Goal: Task Accomplishment & Management: Manage account settings

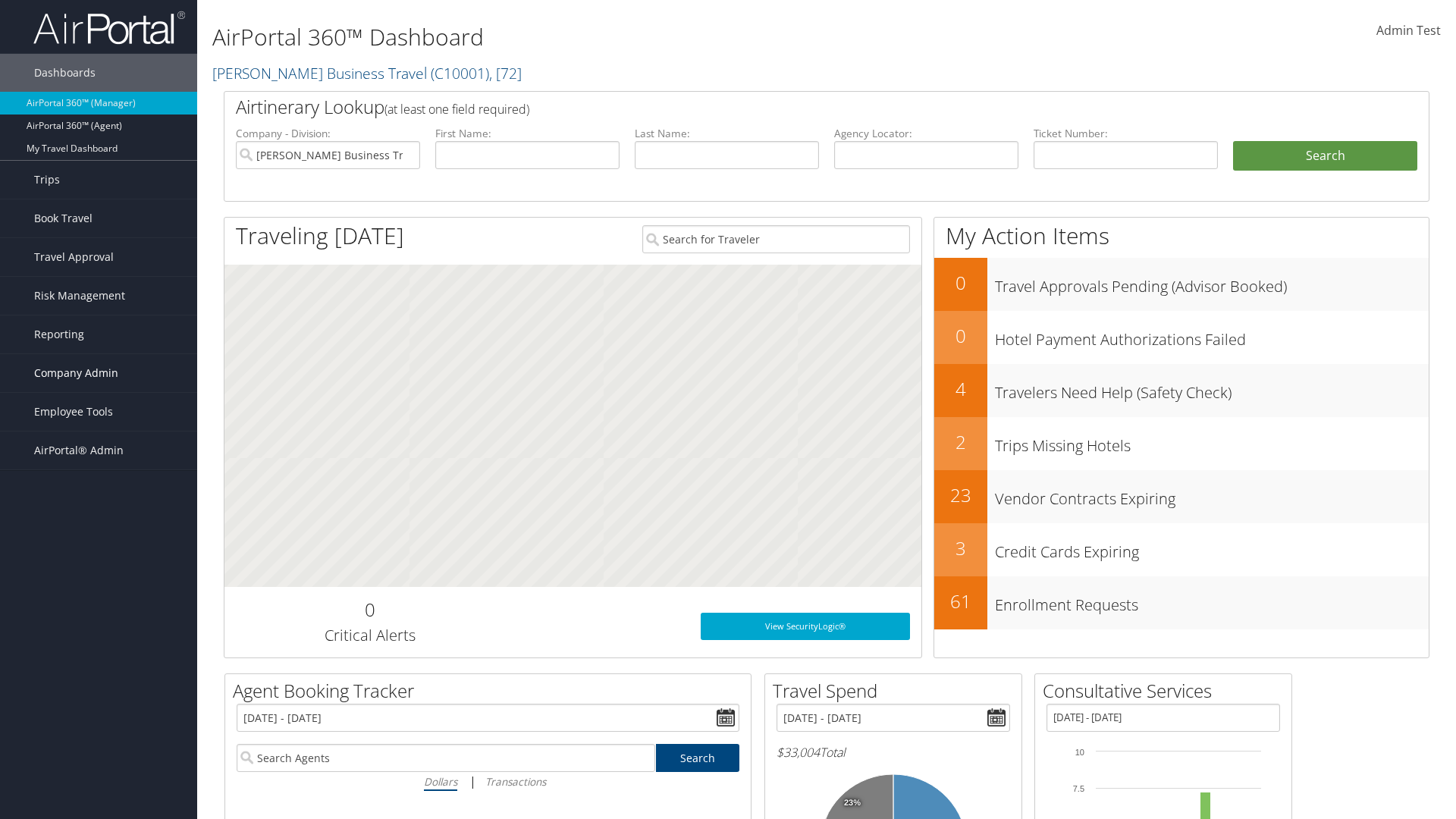
click at [99, 373] on span "Company Admin" at bounding box center [77, 373] width 85 height 38
click at [99, 449] on link "People" at bounding box center [99, 449] width 197 height 23
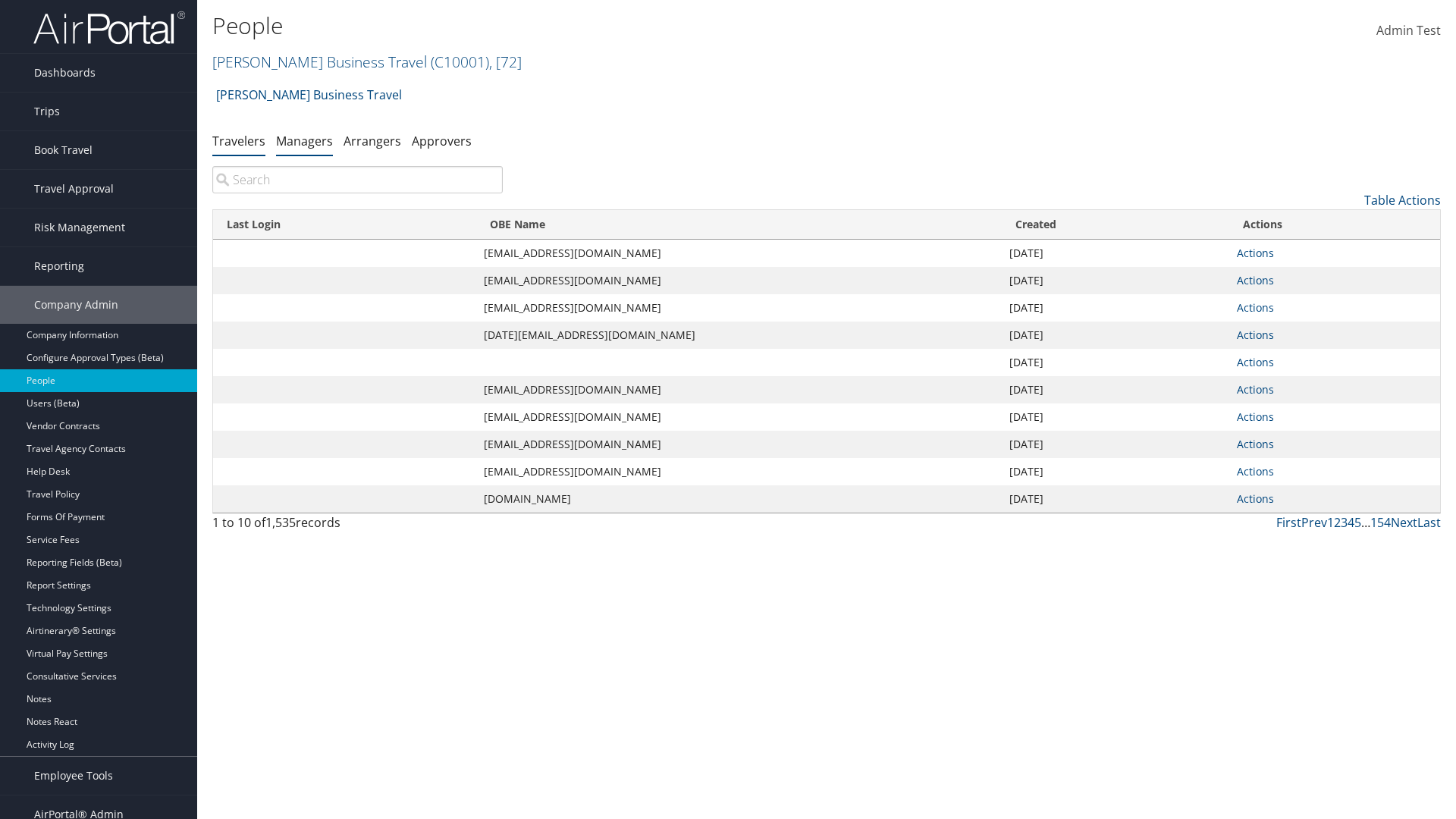
click at [304, 140] on link "Managers" at bounding box center [305, 141] width 57 height 16
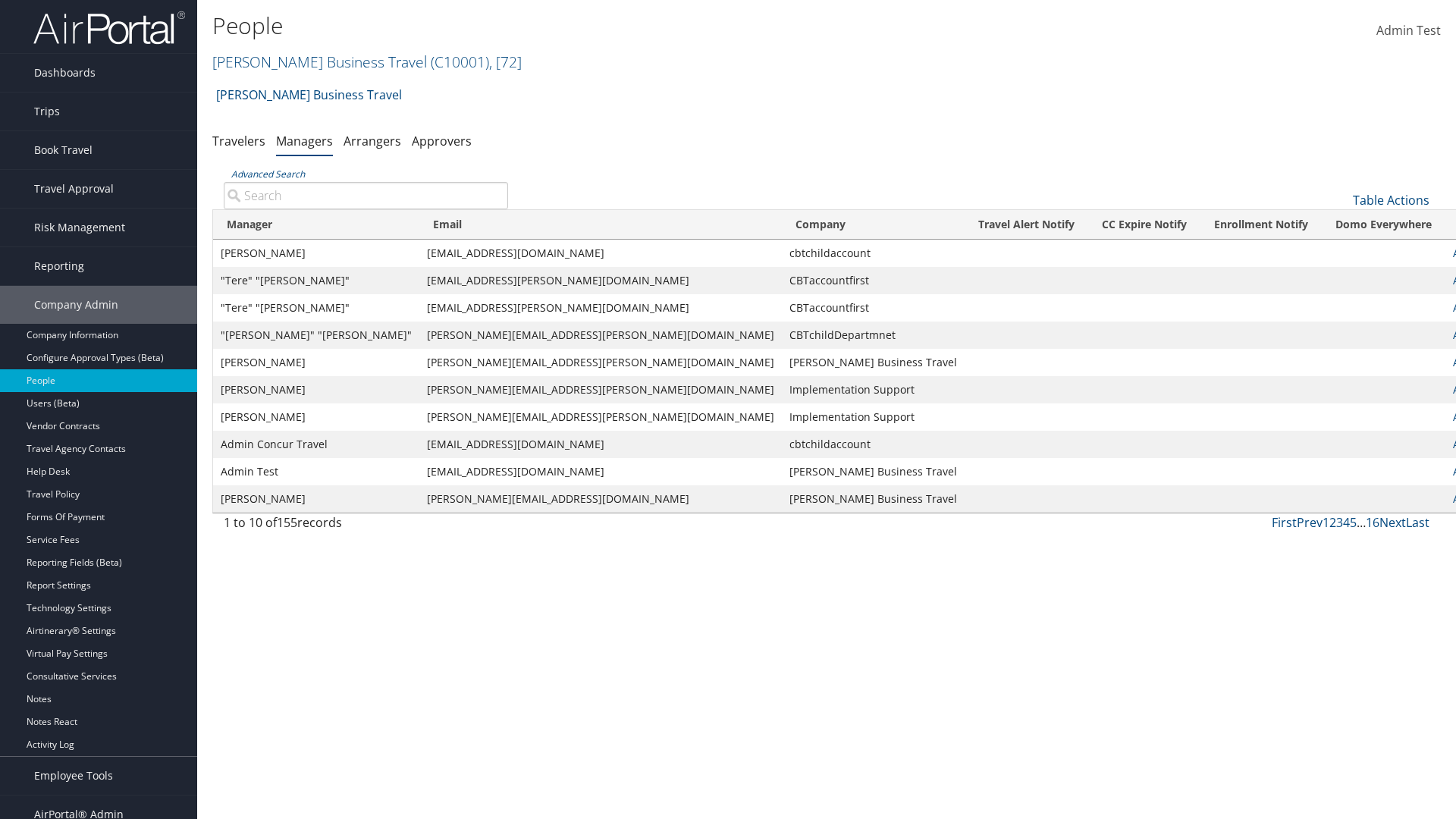
click at [366, 195] on input "Advanced Search" at bounding box center [366, 196] width 284 height 27
type input "[PERSON_NAME]"
click at [1453, 253] on link "Actions" at bounding box center [1471, 253] width 37 height 14
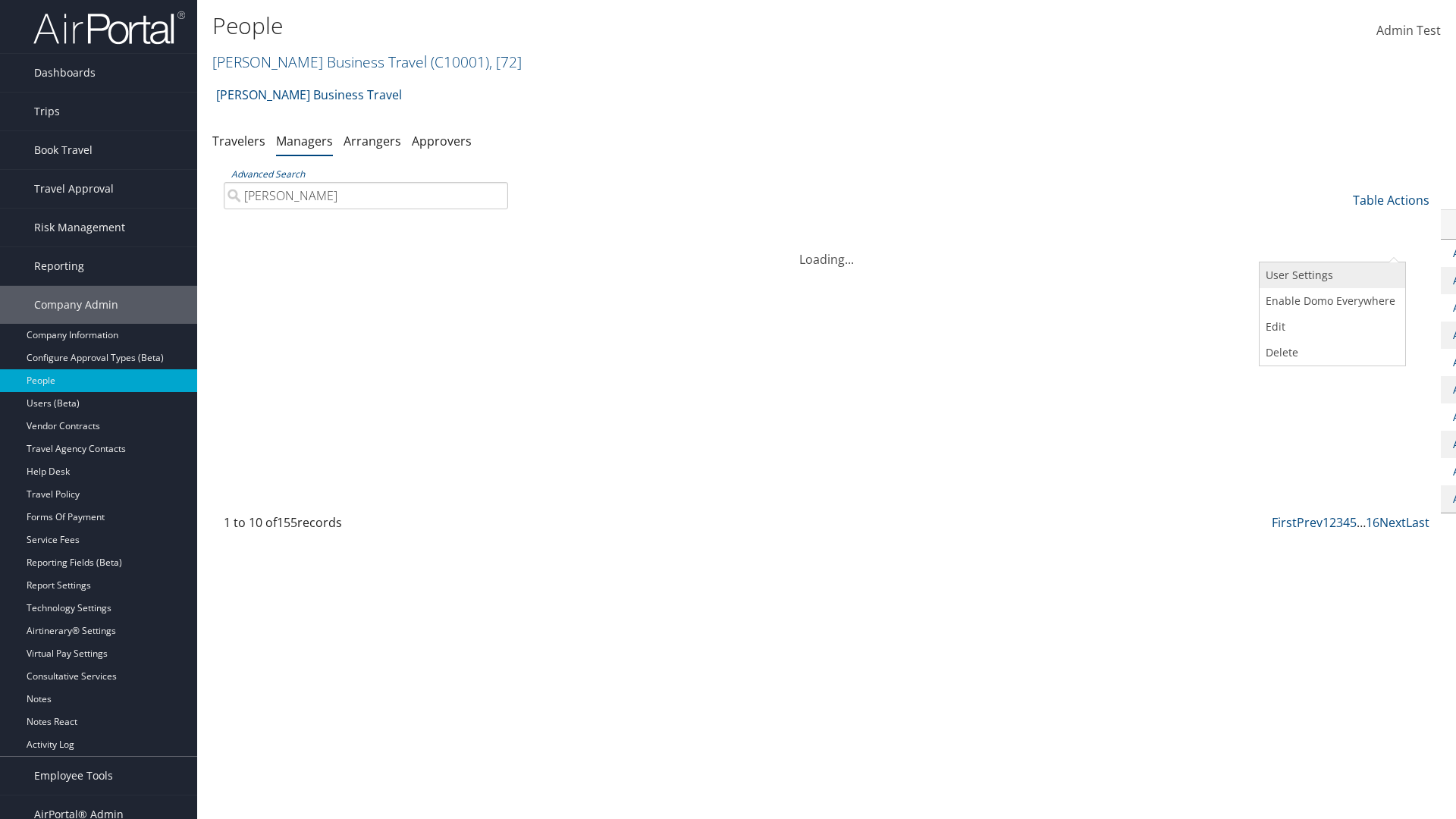
click at [1330, 276] on link "User Settings" at bounding box center [1330, 275] width 142 height 26
